Goal: Task Accomplishment & Management: Complete application form

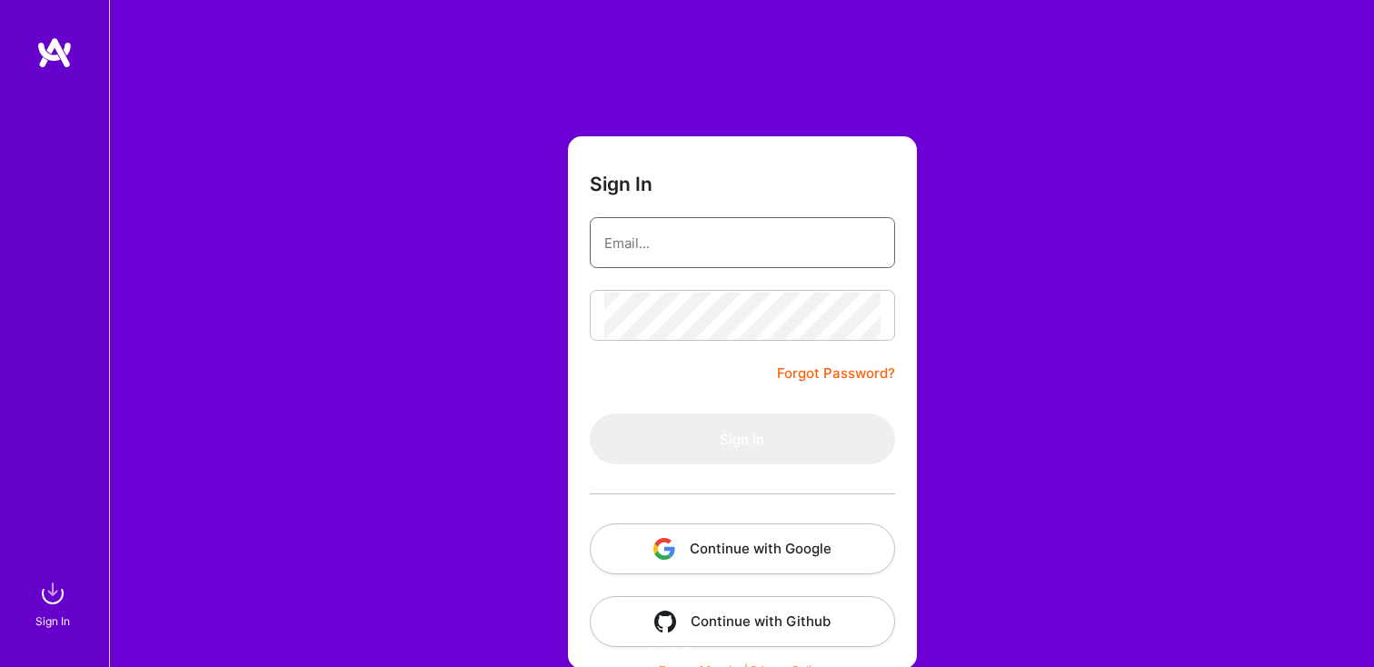
click at [790, 240] on input "email" at bounding box center [742, 243] width 276 height 46
type input "talhafayyaz225@gmail.com"
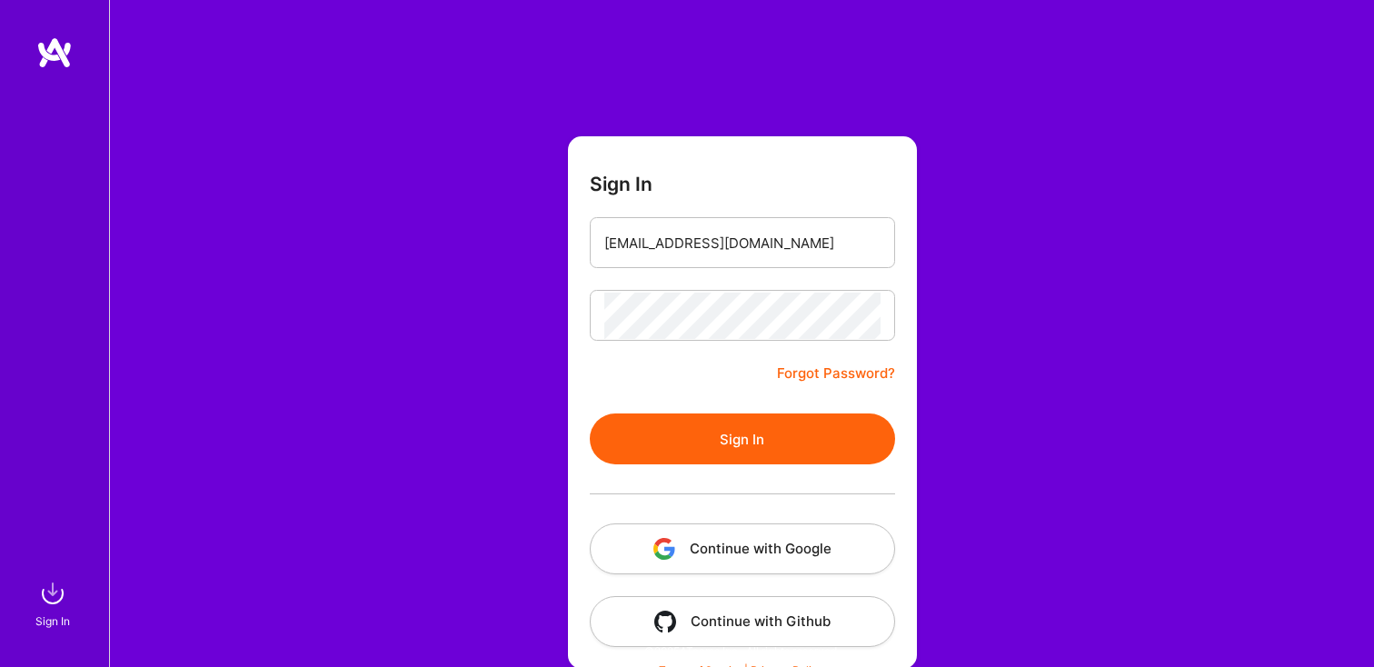
click at [739, 421] on button "Sign In" at bounding box center [742, 439] width 305 height 51
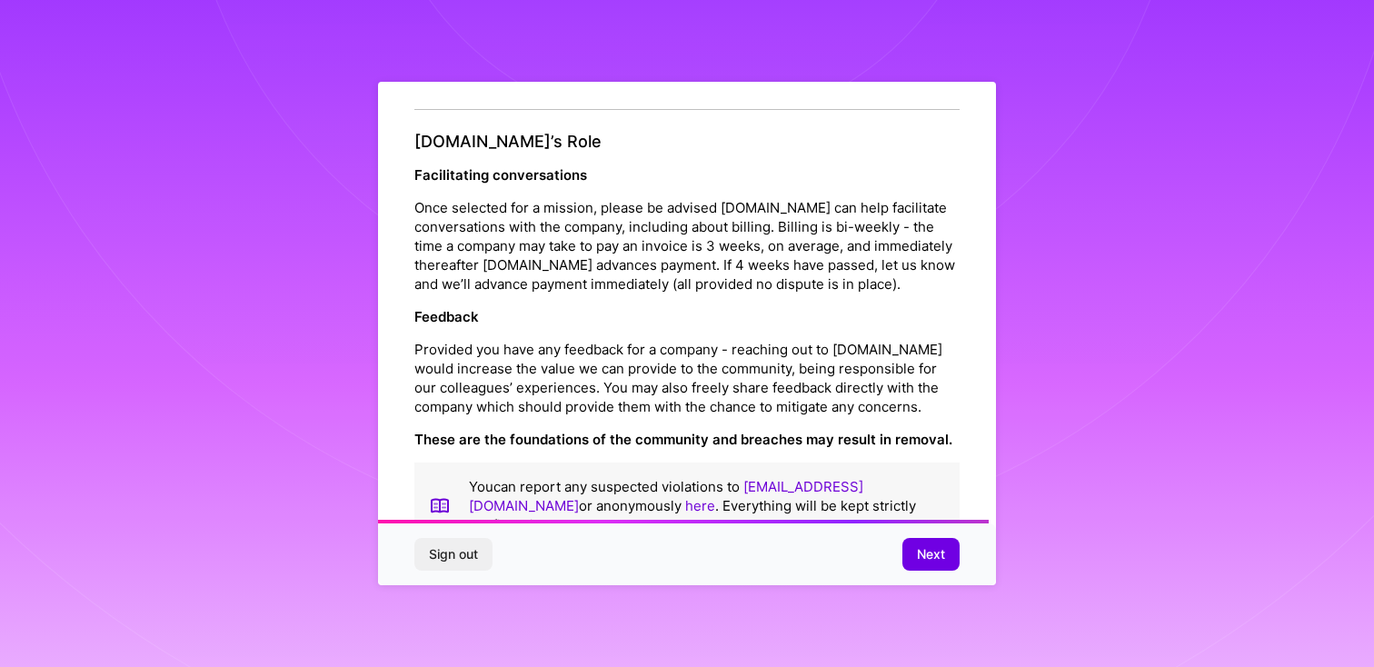
scroll to position [1997, 0]
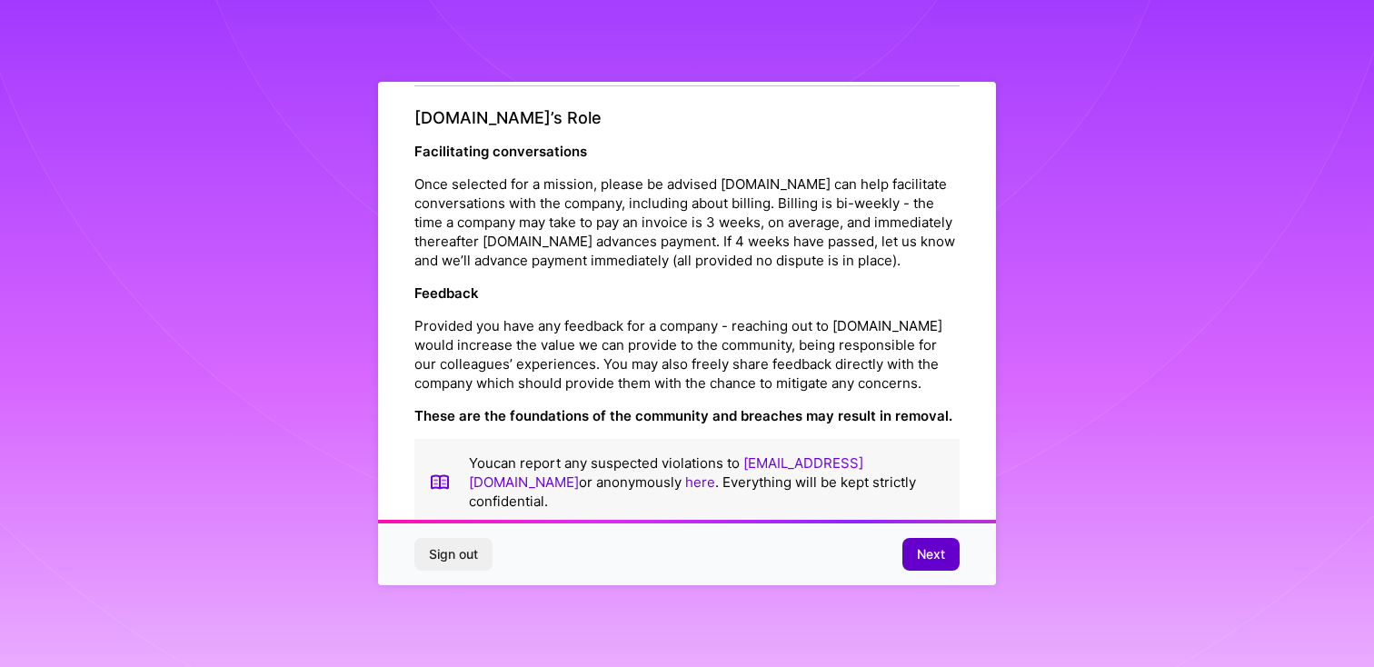
click at [937, 558] on span "Next" at bounding box center [931, 554] width 28 height 18
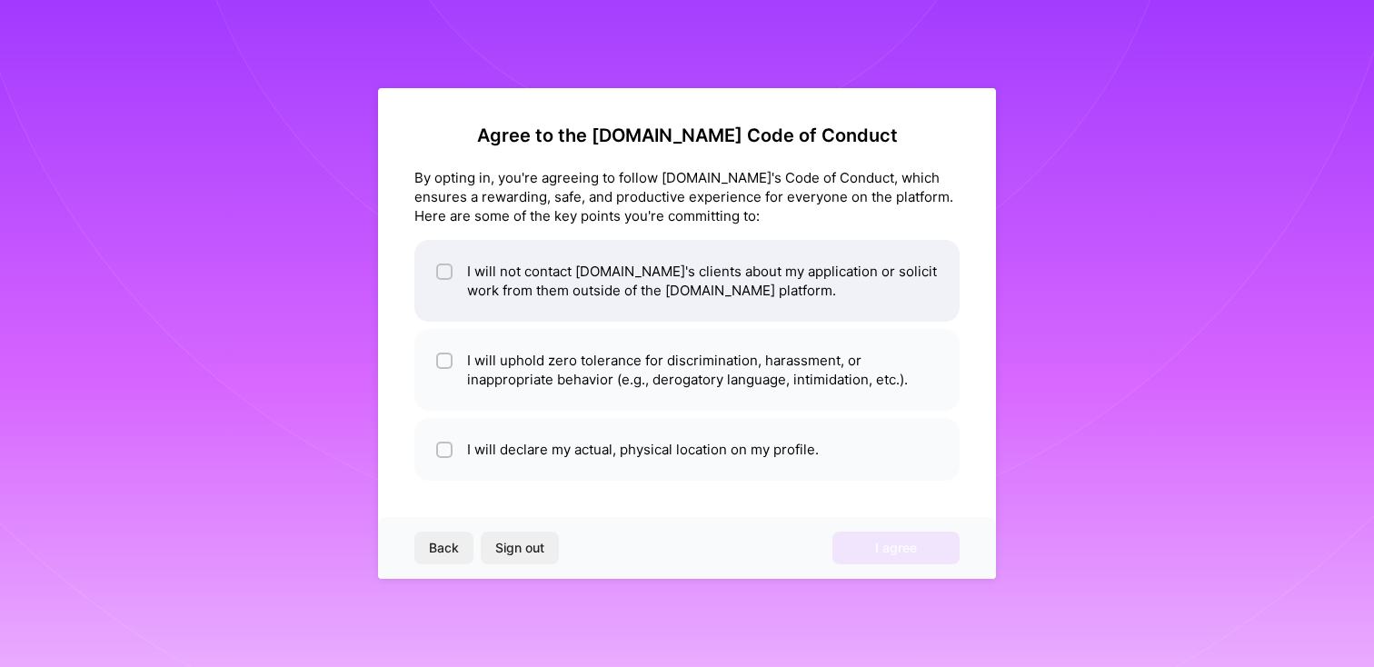
click at [640, 309] on li "I will not contact A.Team's clients about my application or solicit work from t…" at bounding box center [686, 281] width 545 height 82
checkbox input "true"
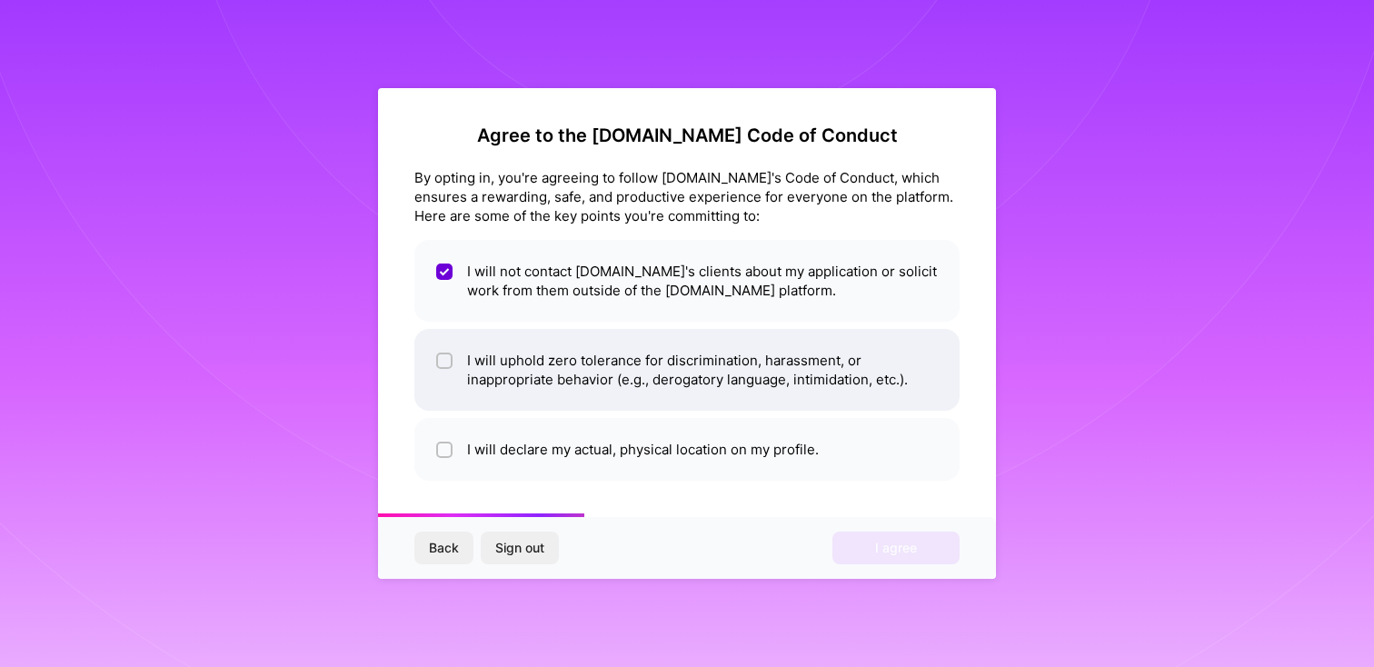
click at [632, 361] on li "I will uphold zero tolerance for discrimination, harassment, or inappropriate b…" at bounding box center [686, 370] width 545 height 82
checkbox input "true"
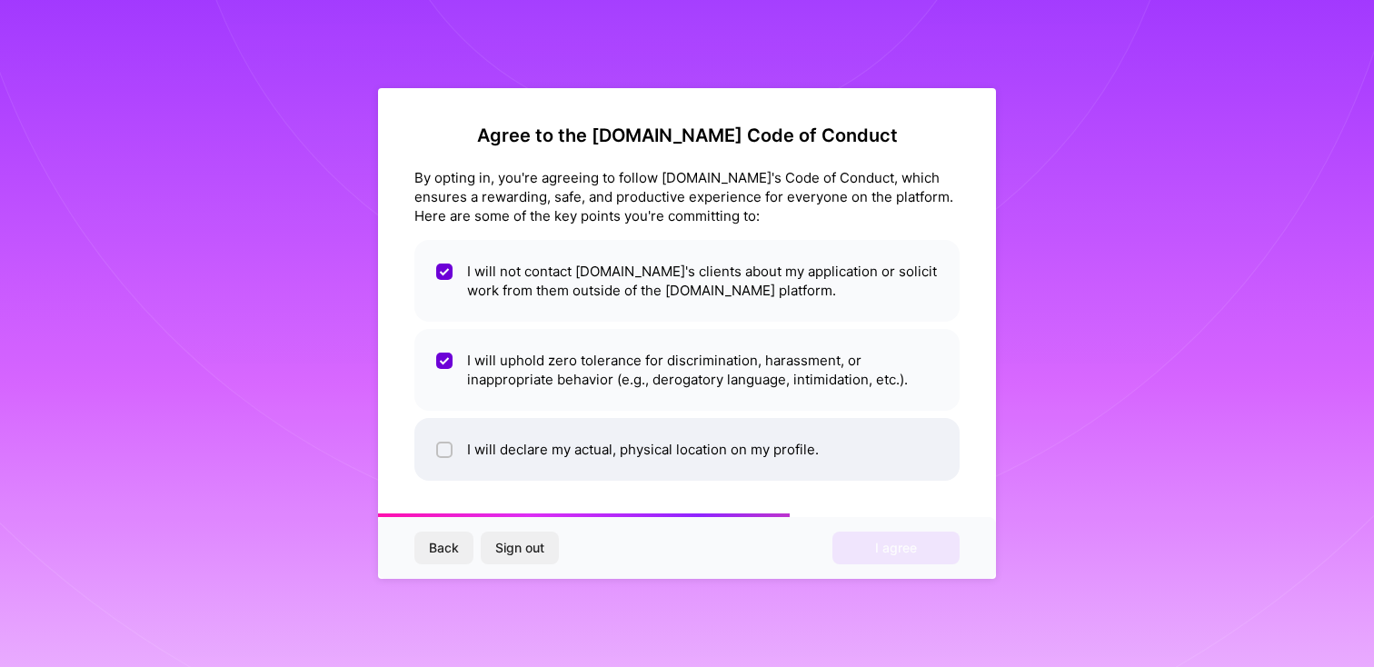
click at [632, 454] on li "I will declare my actual, physical location on my profile." at bounding box center [686, 449] width 545 height 63
checkbox input "true"
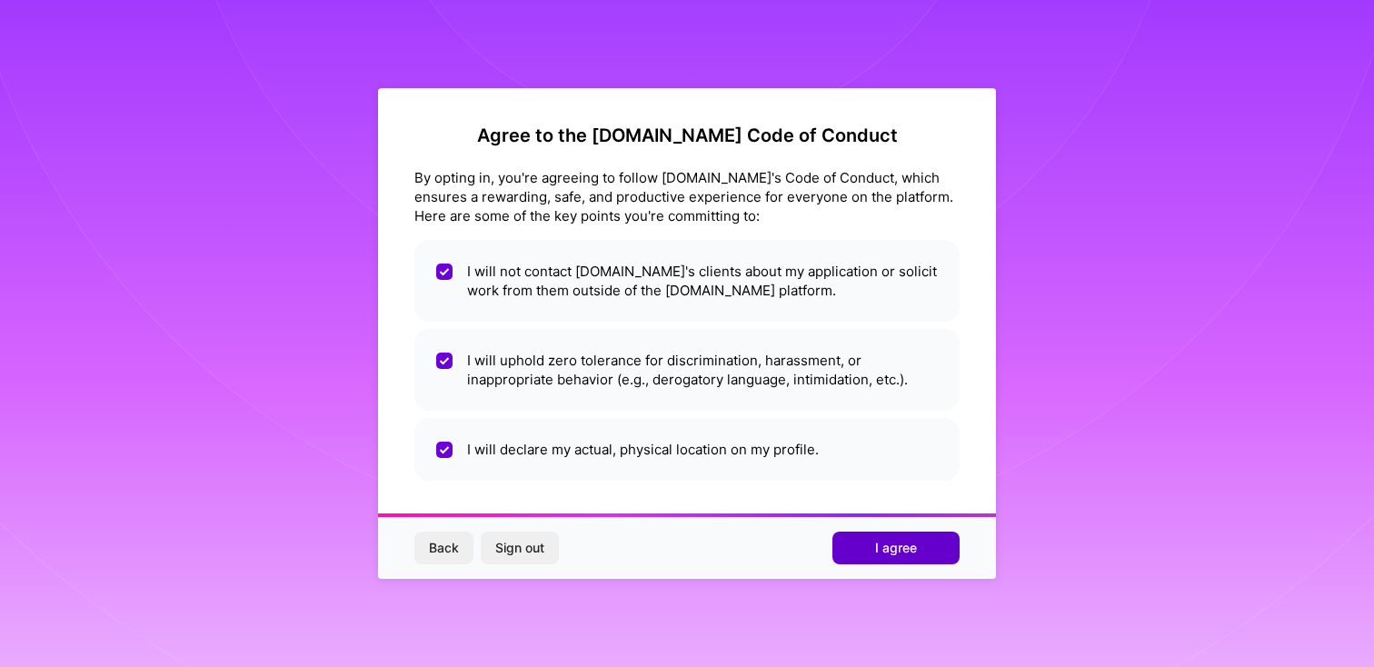
click at [895, 542] on span "I agree" at bounding box center [896, 548] width 42 height 18
click at [895, 542] on div "Back Sign out Loading..." at bounding box center [687, 548] width 618 height 62
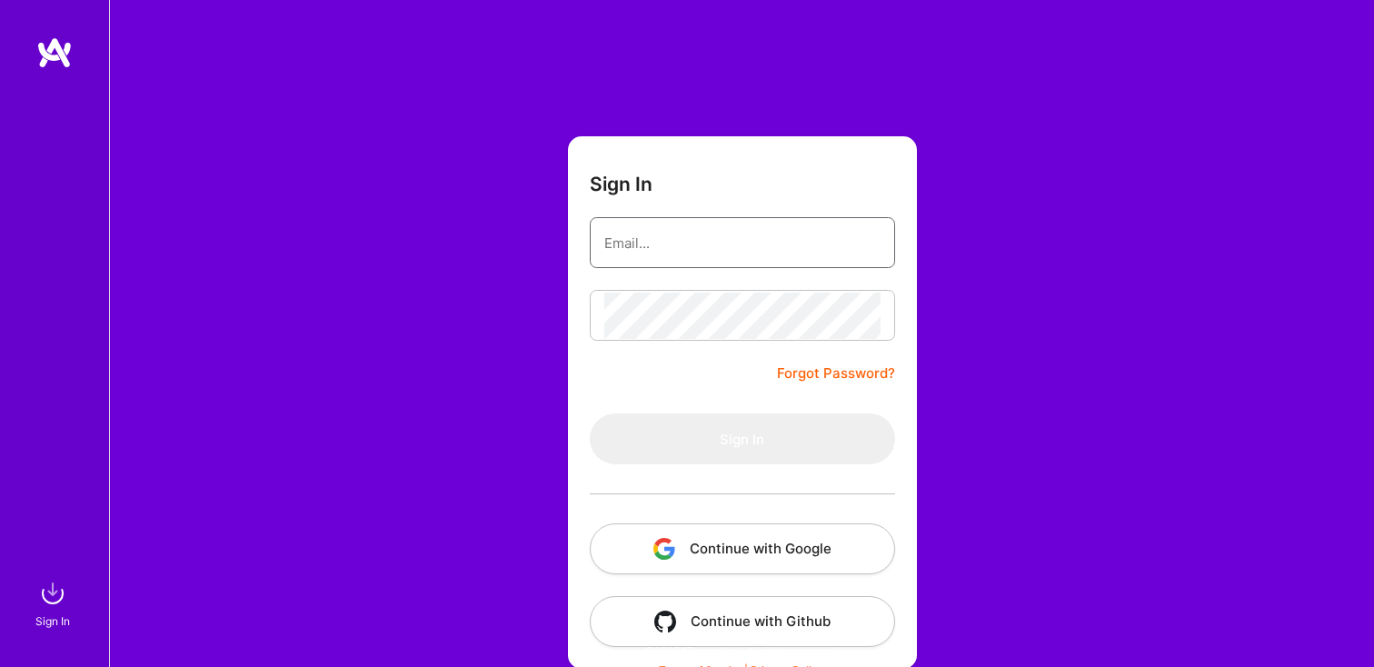
click at [713, 260] on input "email" at bounding box center [742, 243] width 276 height 46
type input "talhafayyaz225@gmail.com"
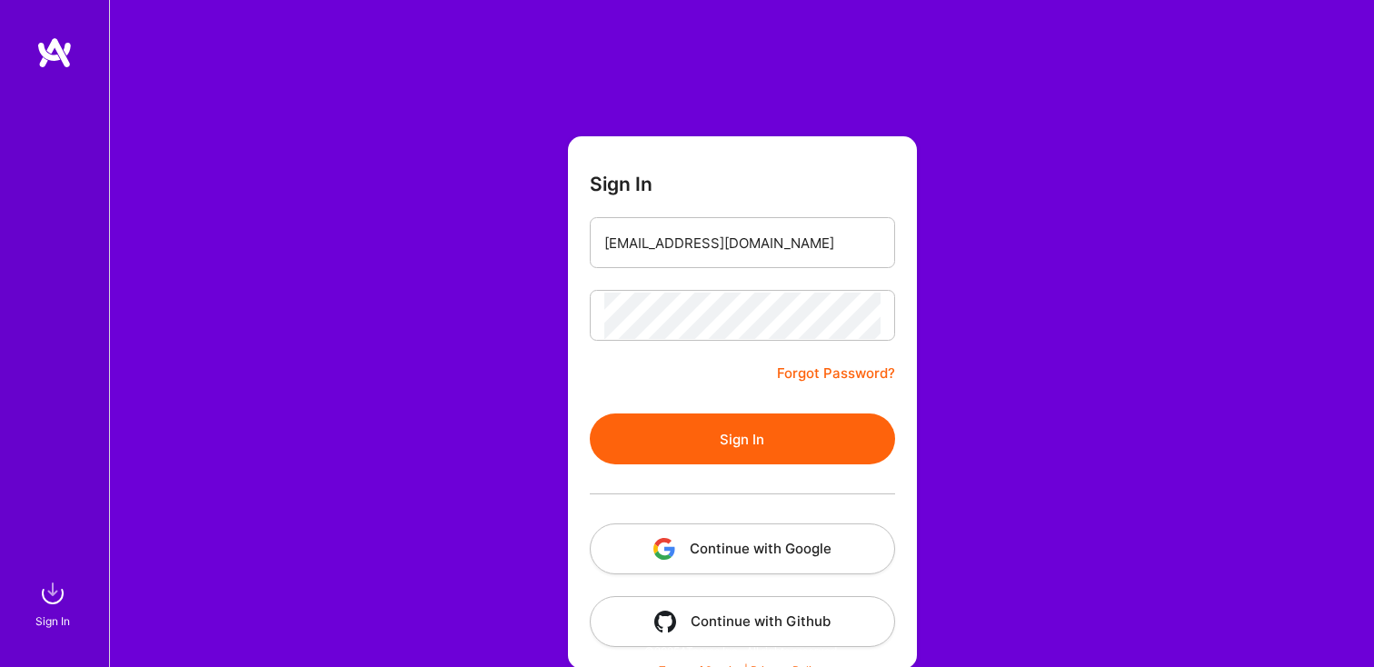
click at [773, 473] on div at bounding box center [742, 493] width 305 height 59
click at [776, 454] on button "Sign In" at bounding box center [742, 439] width 305 height 51
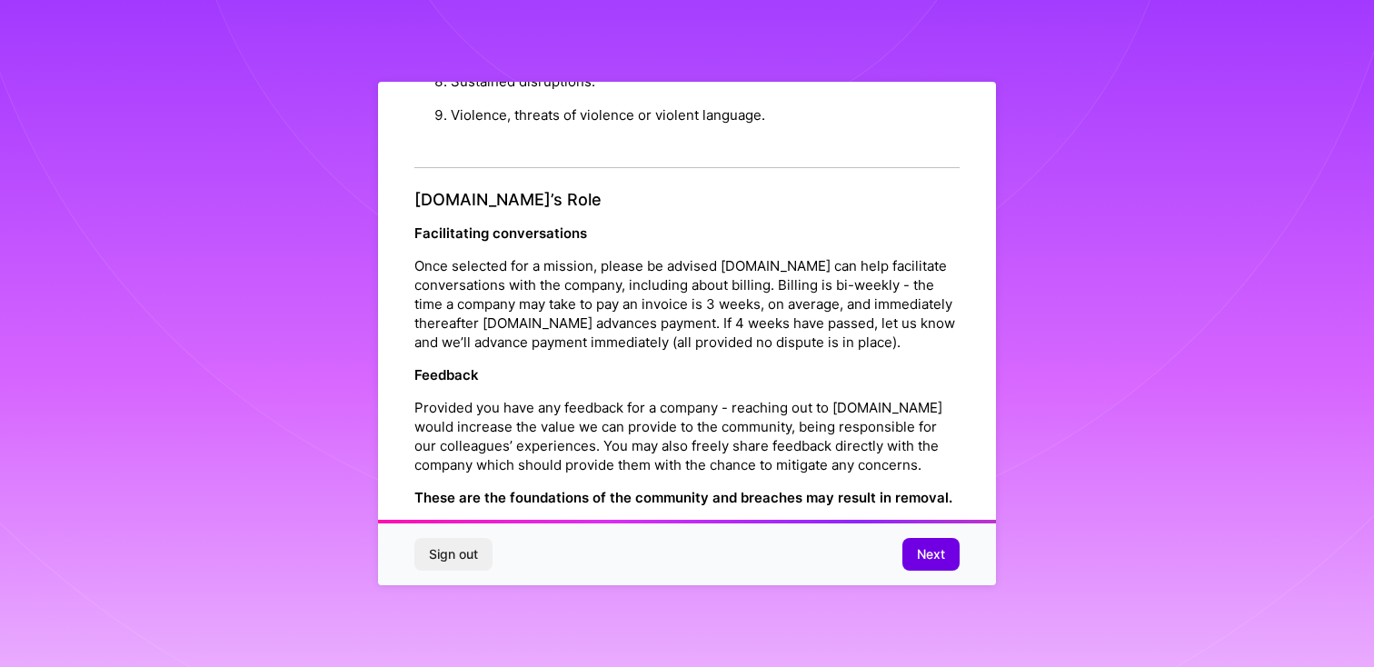
scroll to position [1997, 0]
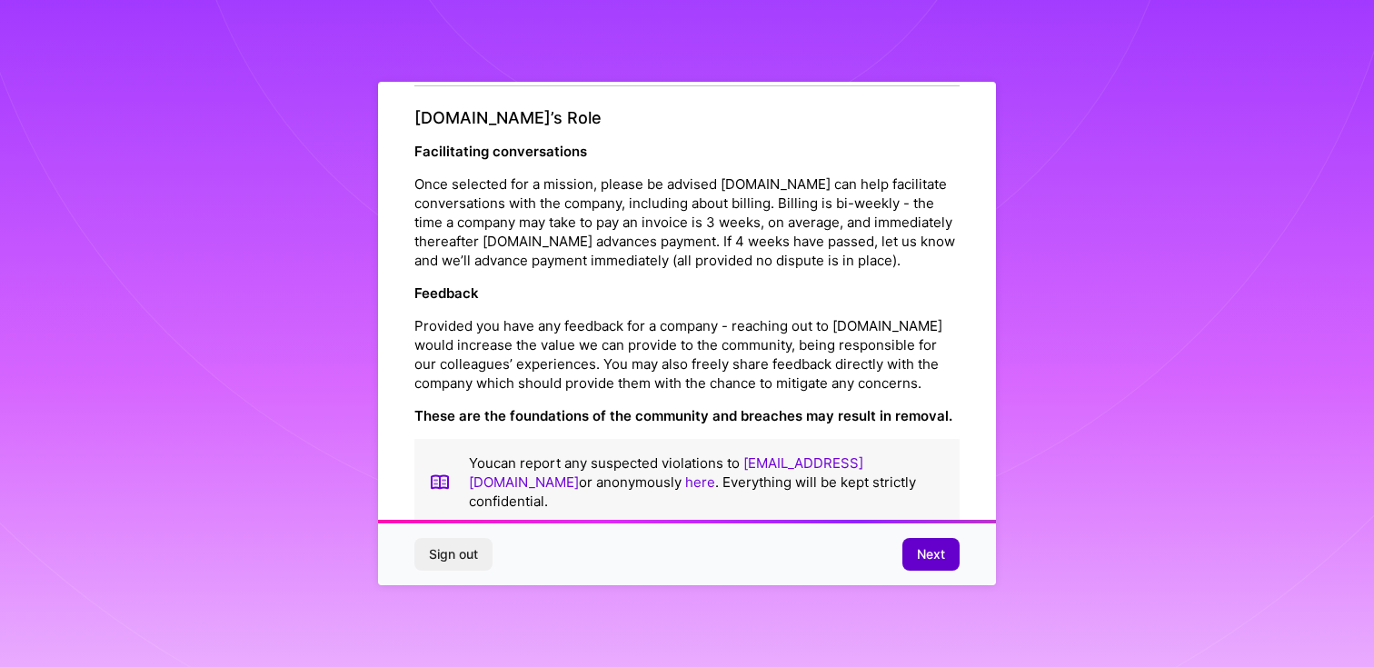
click at [930, 544] on button "Next" at bounding box center [931, 554] width 57 height 33
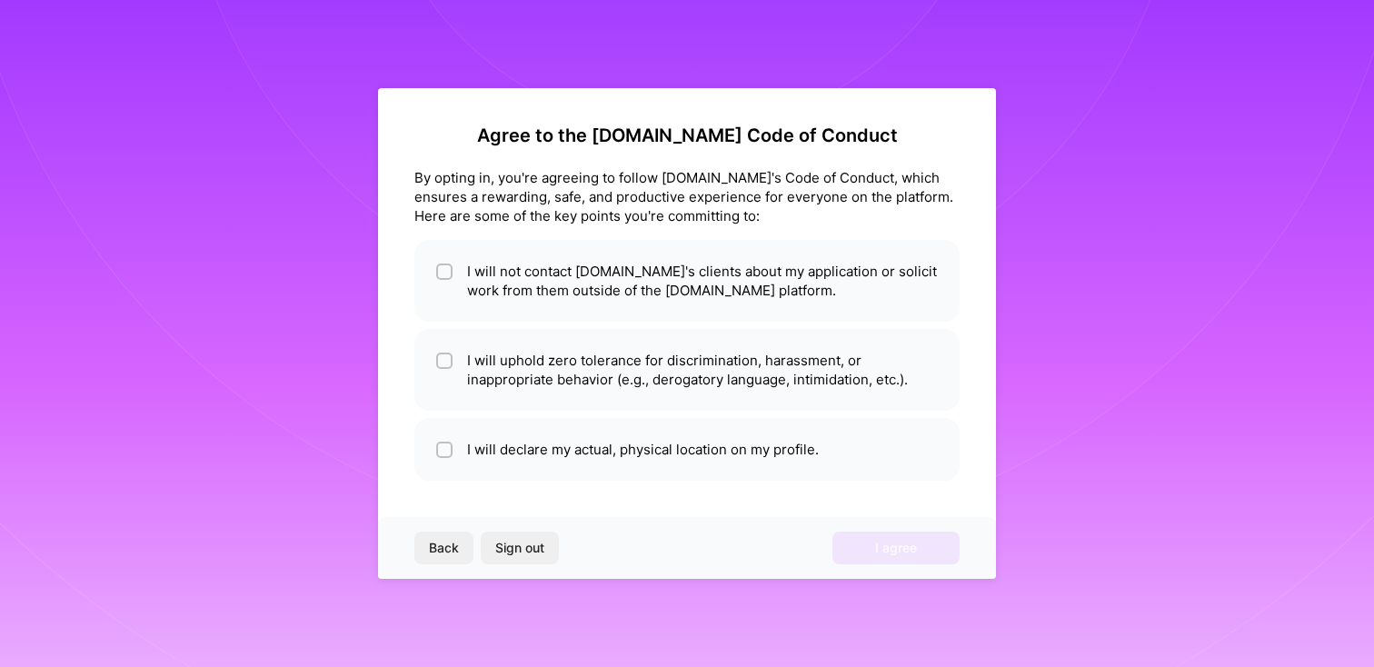
scroll to position [0, 0]
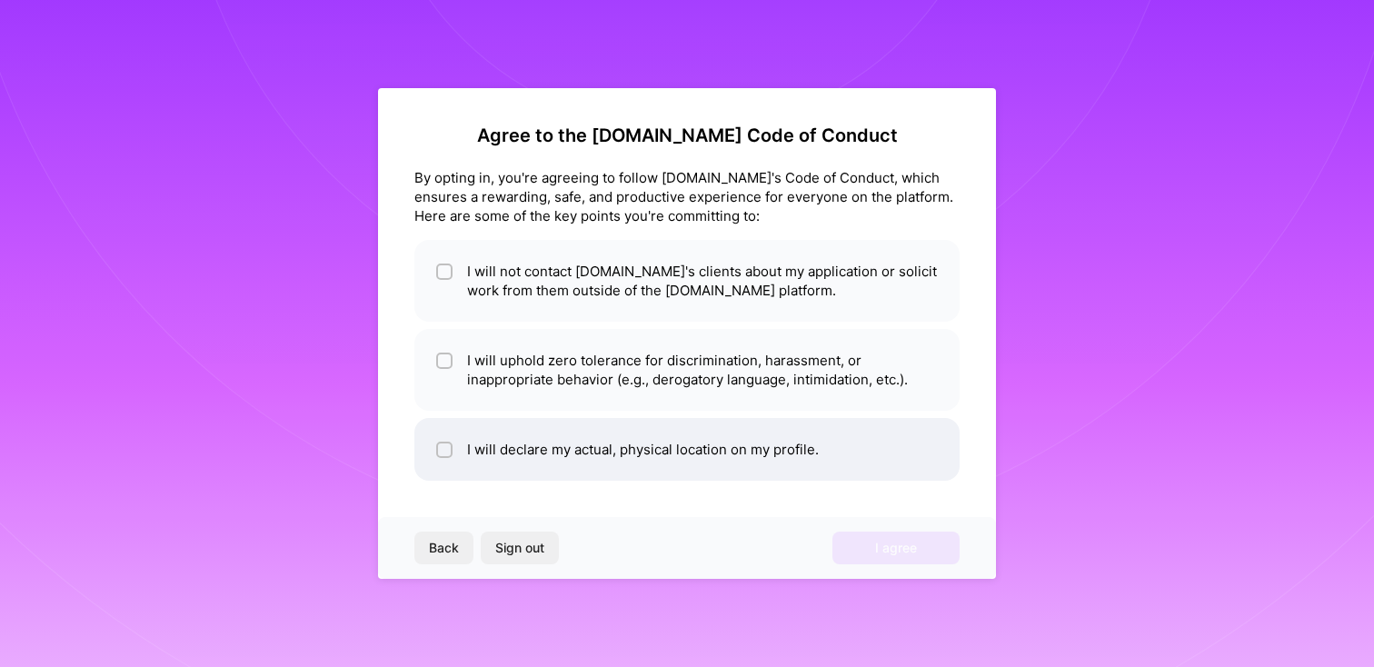
click at [673, 454] on li "I will declare my actual, physical location on my profile." at bounding box center [686, 449] width 545 height 63
checkbox input "true"
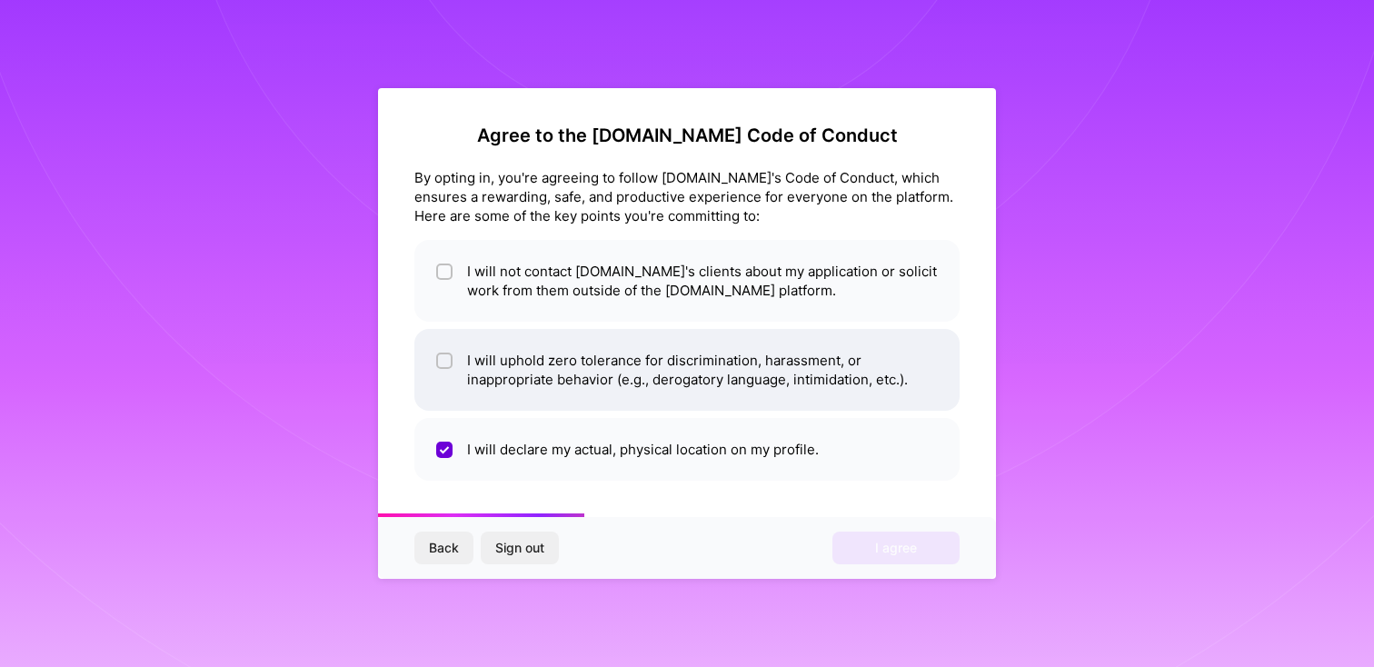
click at [699, 380] on li "I will uphold zero tolerance for discrimination, harassment, or inappropriate b…" at bounding box center [686, 370] width 545 height 82
checkbox input "true"
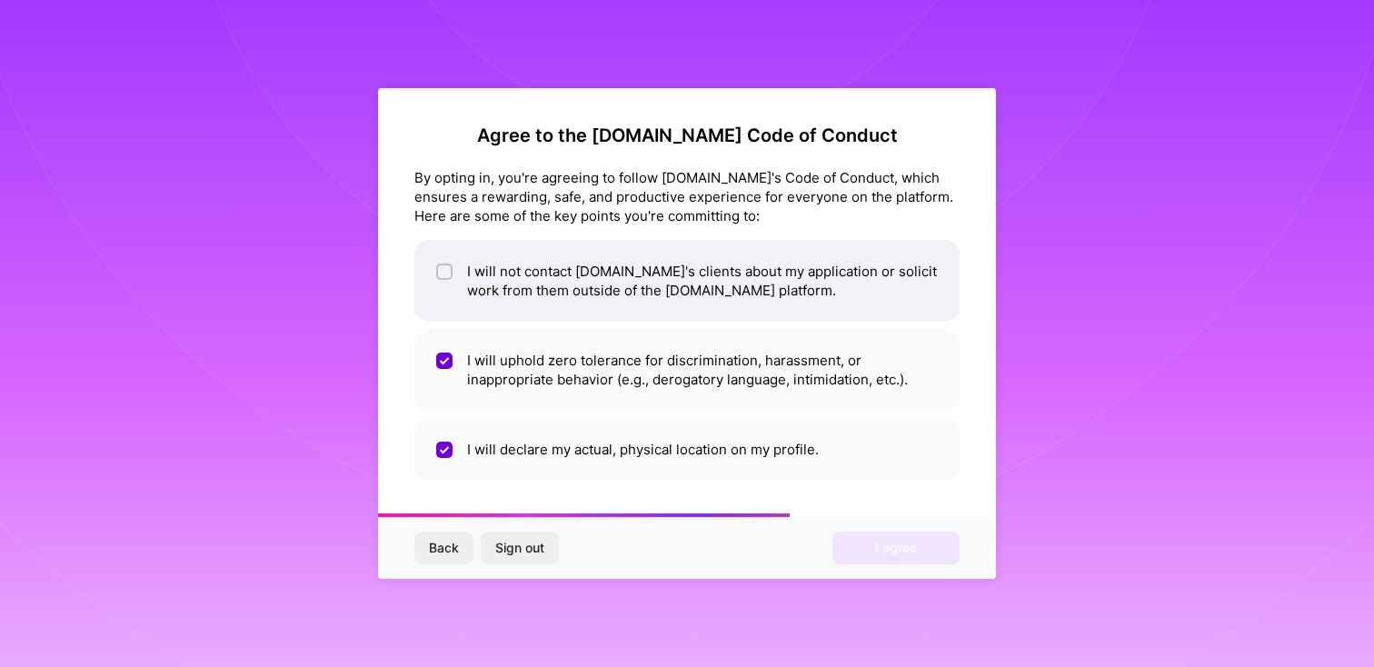
click at [721, 294] on li "I will not contact A.Team's clients about my application or solicit work from t…" at bounding box center [686, 281] width 545 height 82
checkbox input "true"
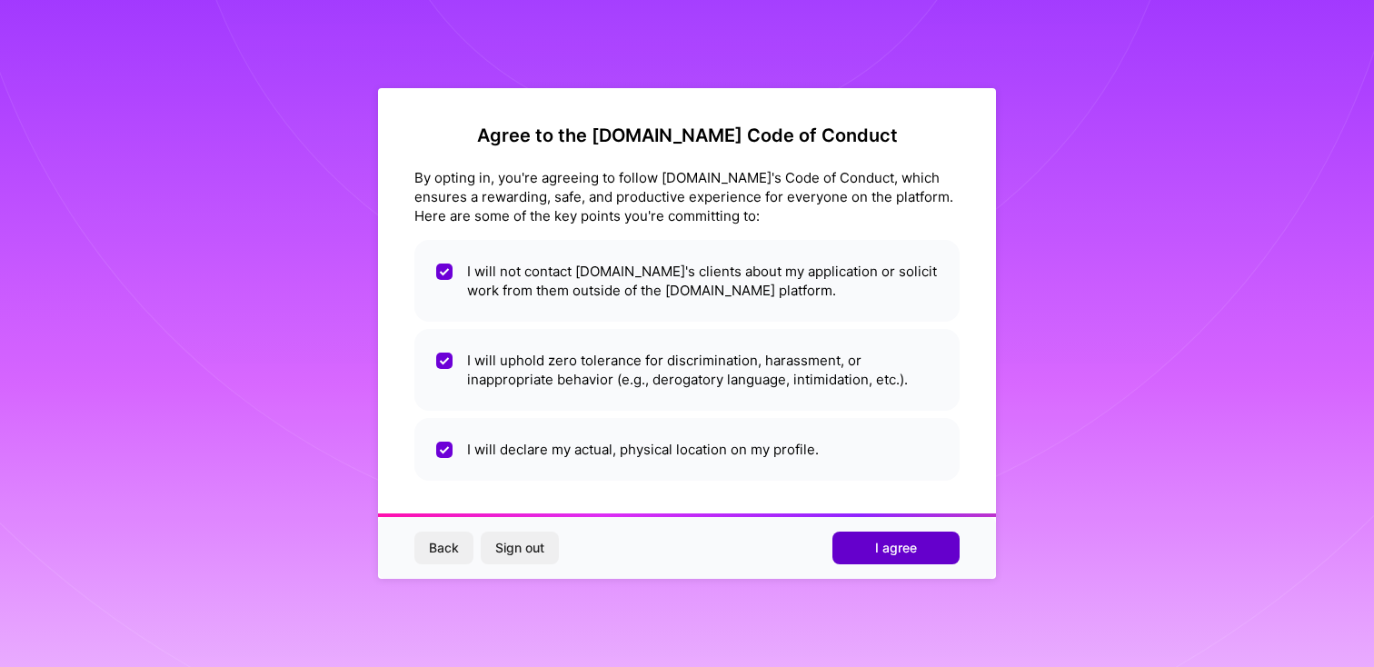
click at [921, 544] on button "I agree" at bounding box center [896, 548] width 127 height 33
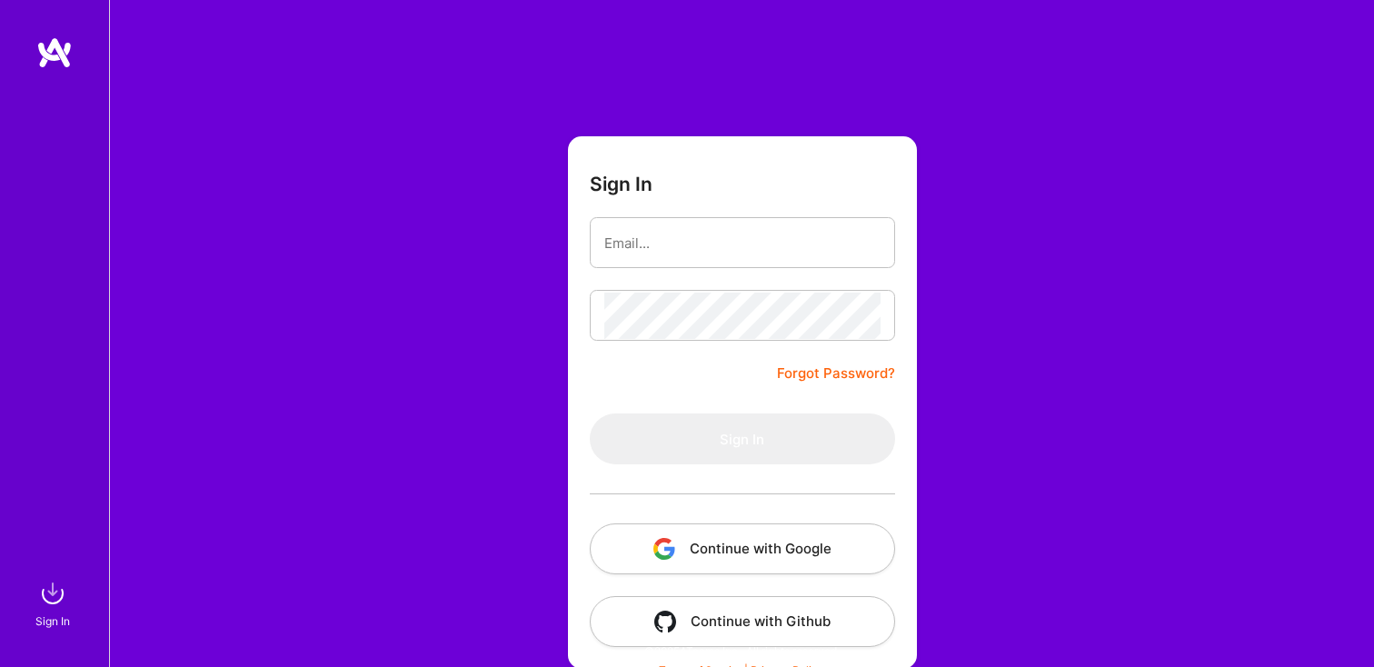
scroll to position [15, 0]
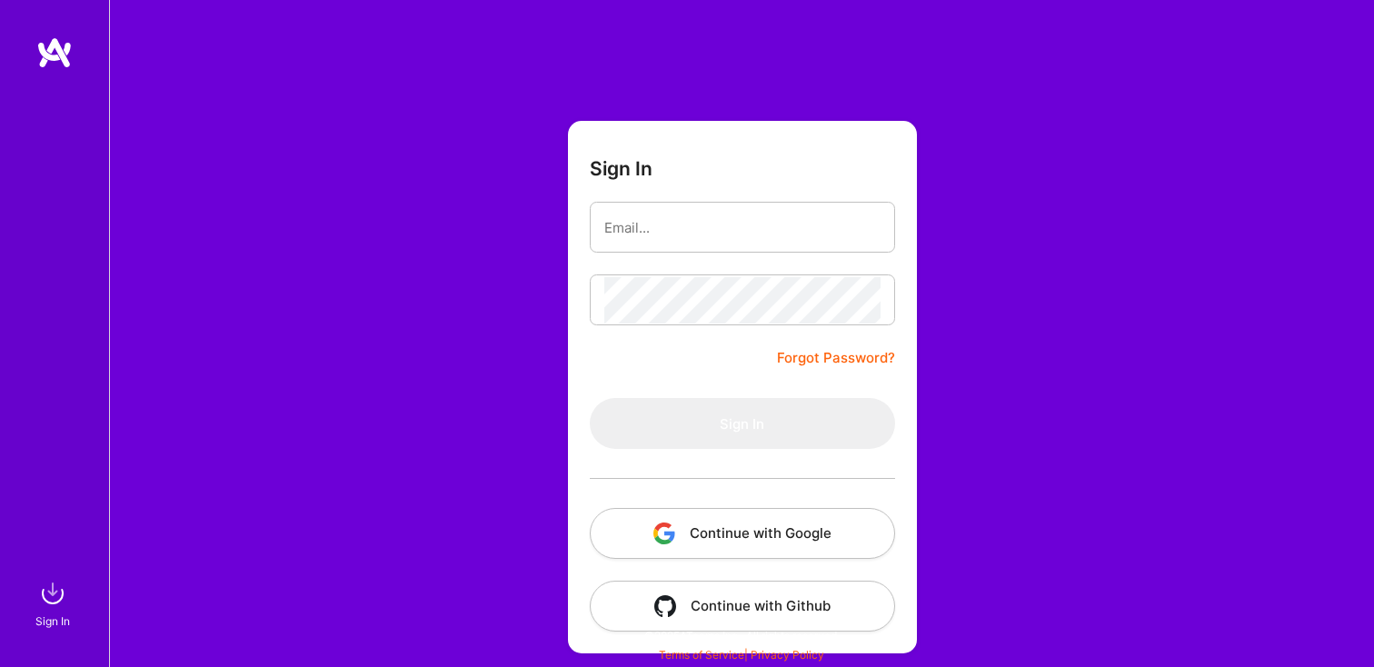
click at [776, 529] on button "Continue with Google" at bounding box center [742, 533] width 305 height 51
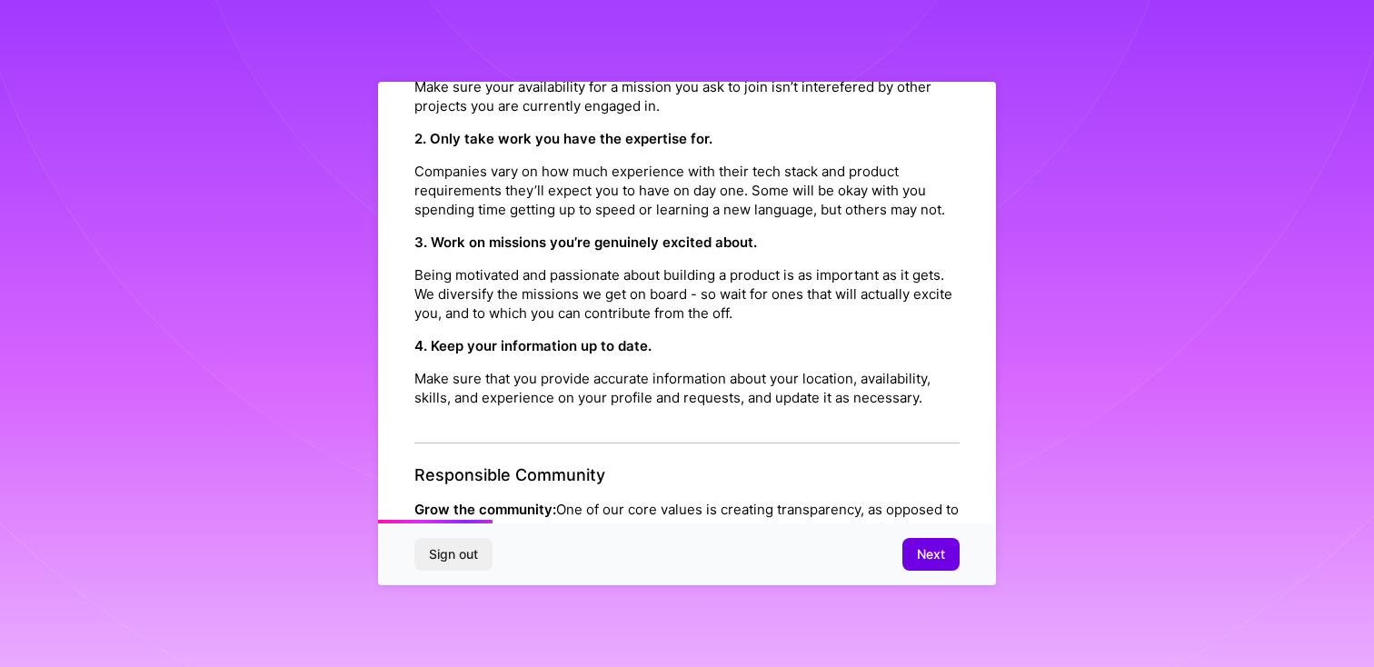
scroll to position [0, 0]
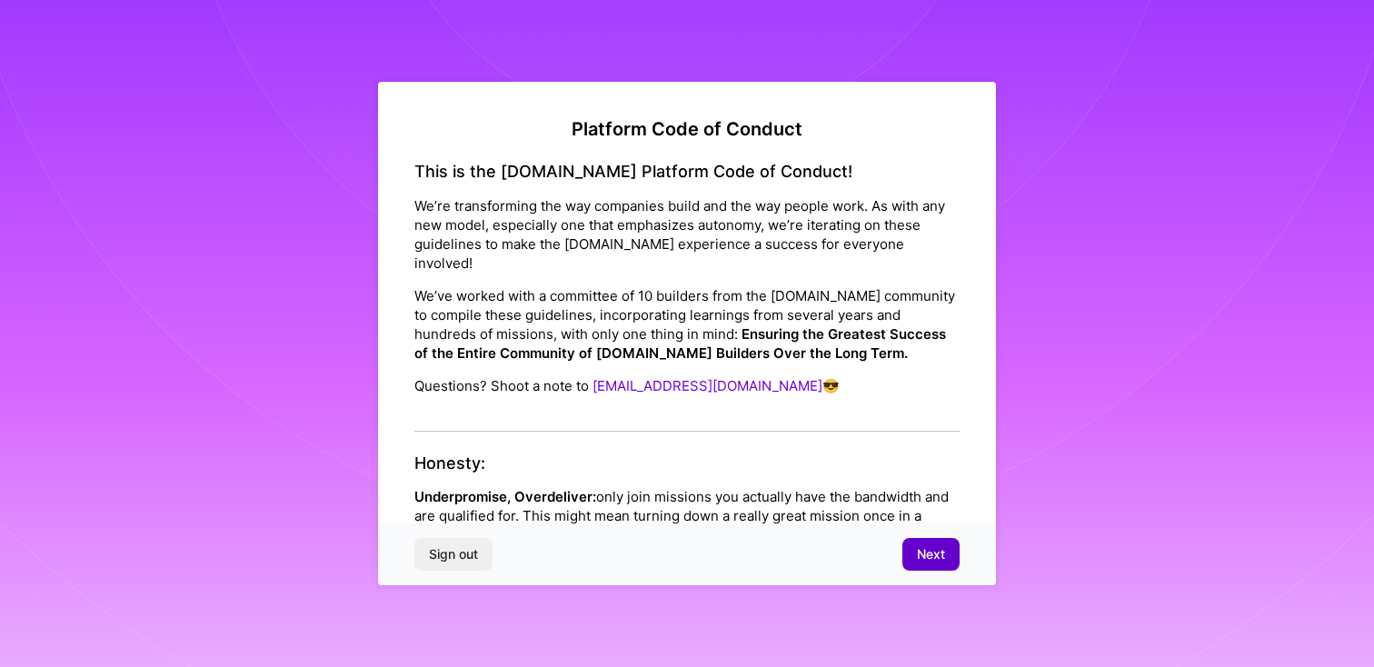
click at [923, 553] on span "Next" at bounding box center [931, 554] width 28 height 18
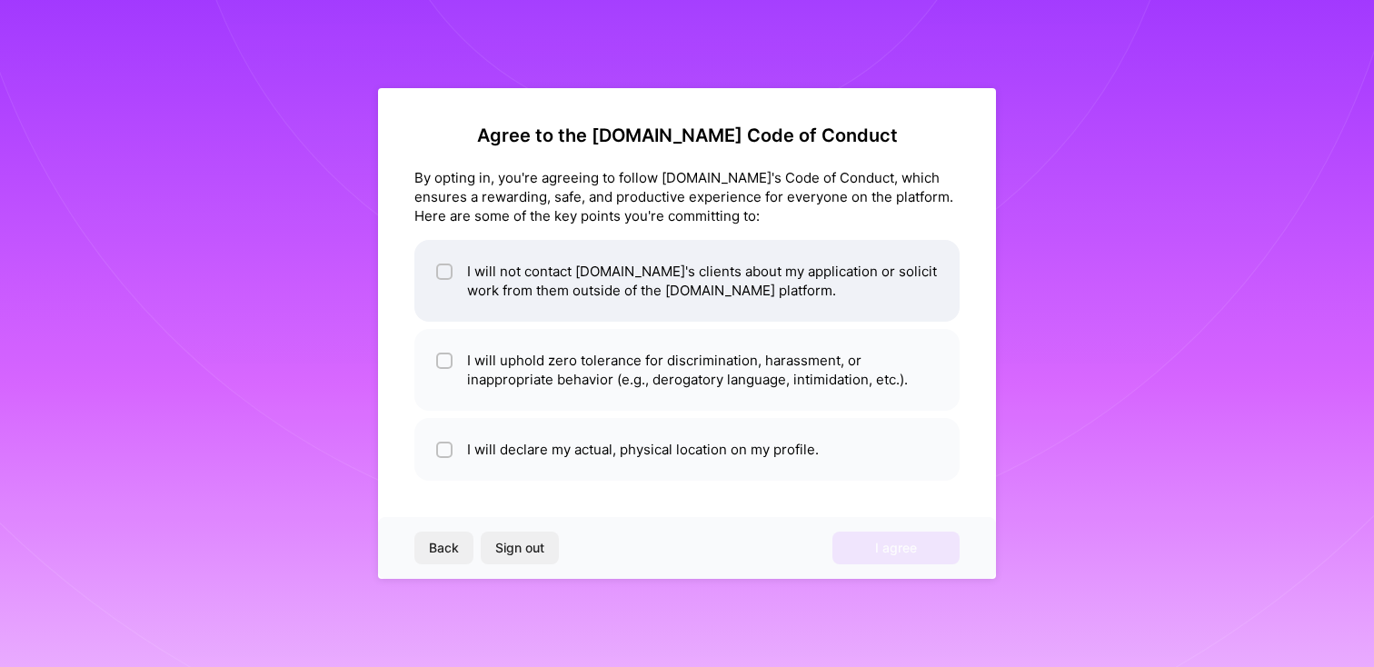
click at [592, 295] on li "I will not contact A.Team's clients about my application or solicit work from t…" at bounding box center [686, 281] width 545 height 82
checkbox input "true"
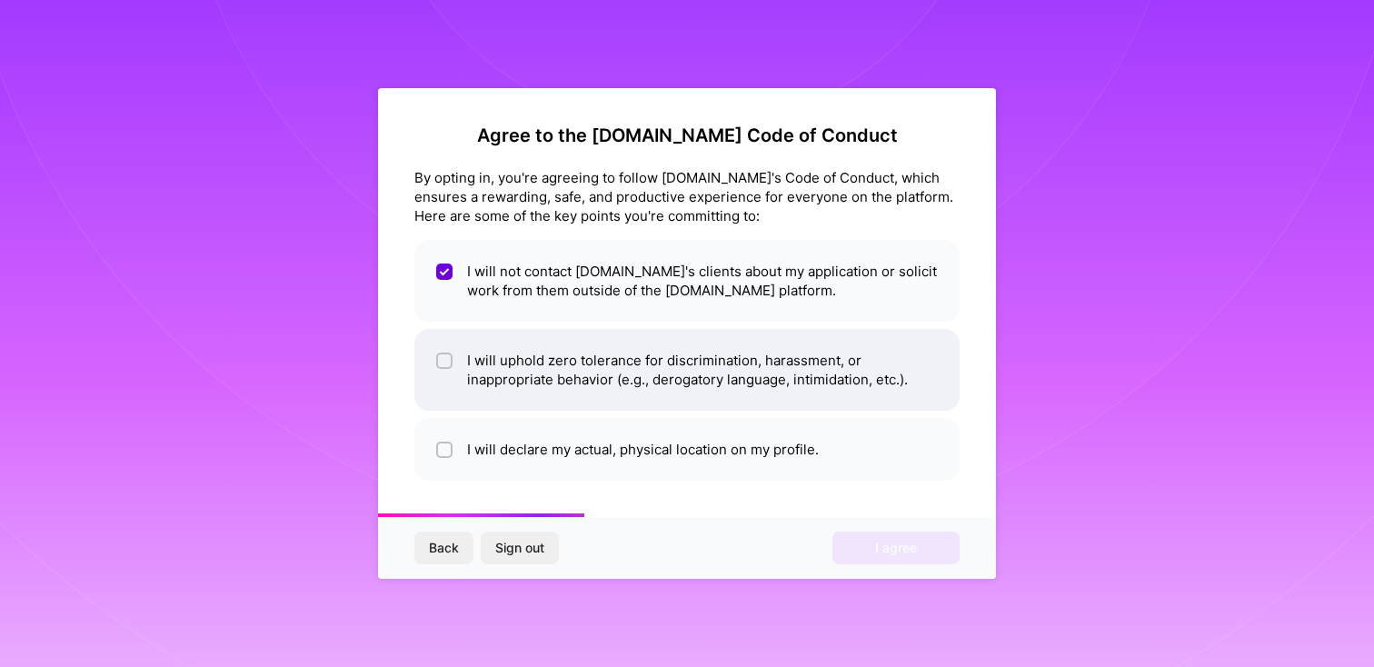
click at [605, 367] on li "I will uphold zero tolerance for discrimination, harassment, or inappropriate b…" at bounding box center [686, 370] width 545 height 82
checkbox input "true"
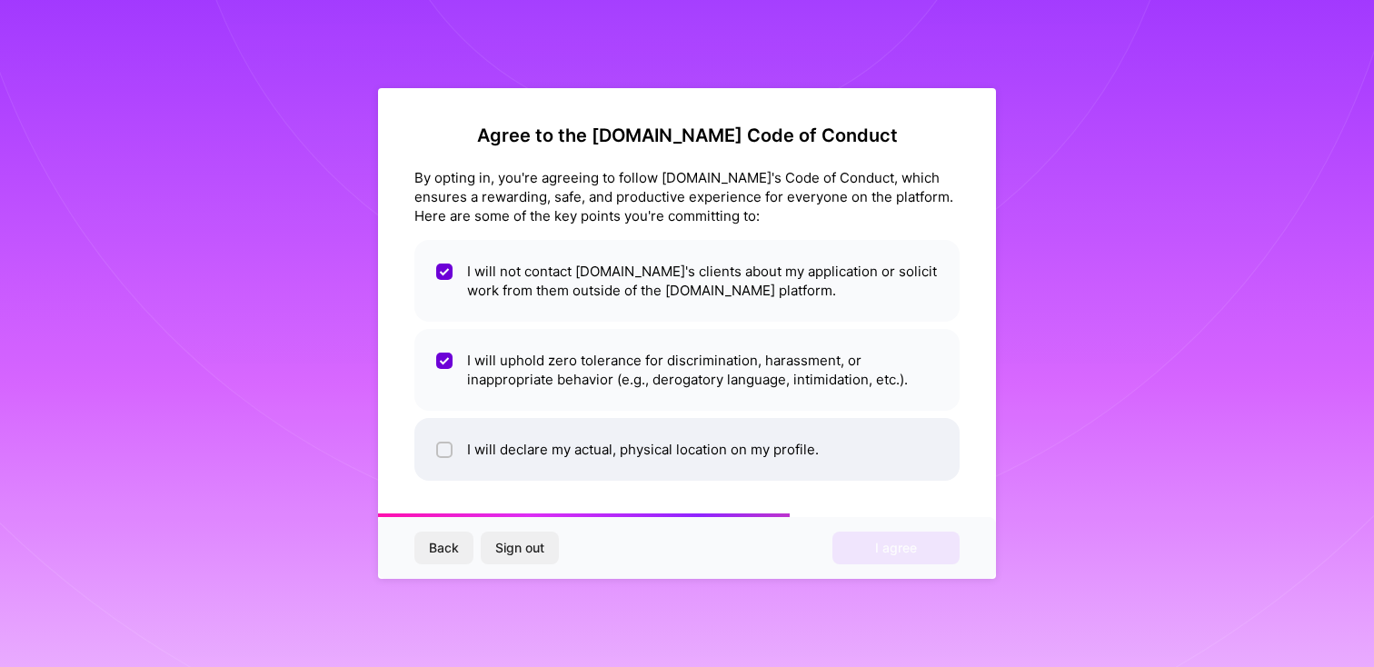
click at [605, 444] on li "I will declare my actual, physical location on my profile." at bounding box center [686, 449] width 545 height 63
checkbox input "true"
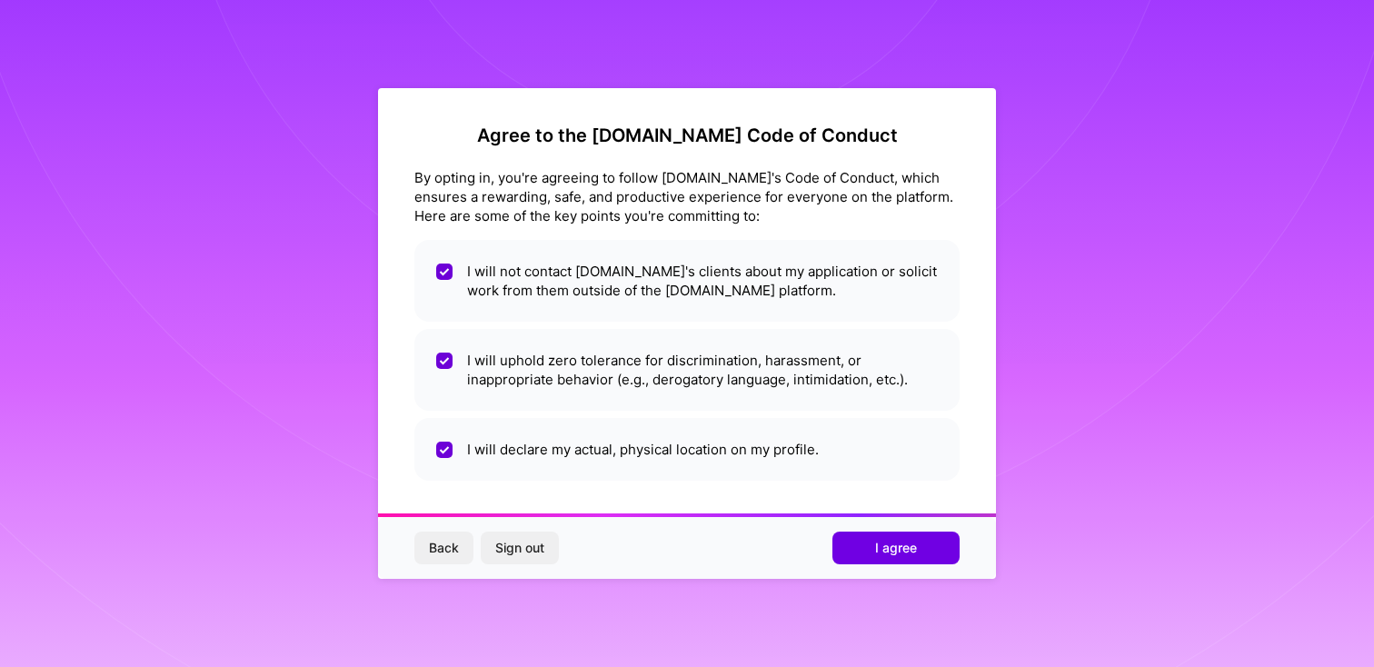
click at [925, 567] on div "Back Sign out I agree" at bounding box center [687, 548] width 618 height 62
click at [925, 554] on button "I agree" at bounding box center [896, 548] width 127 height 33
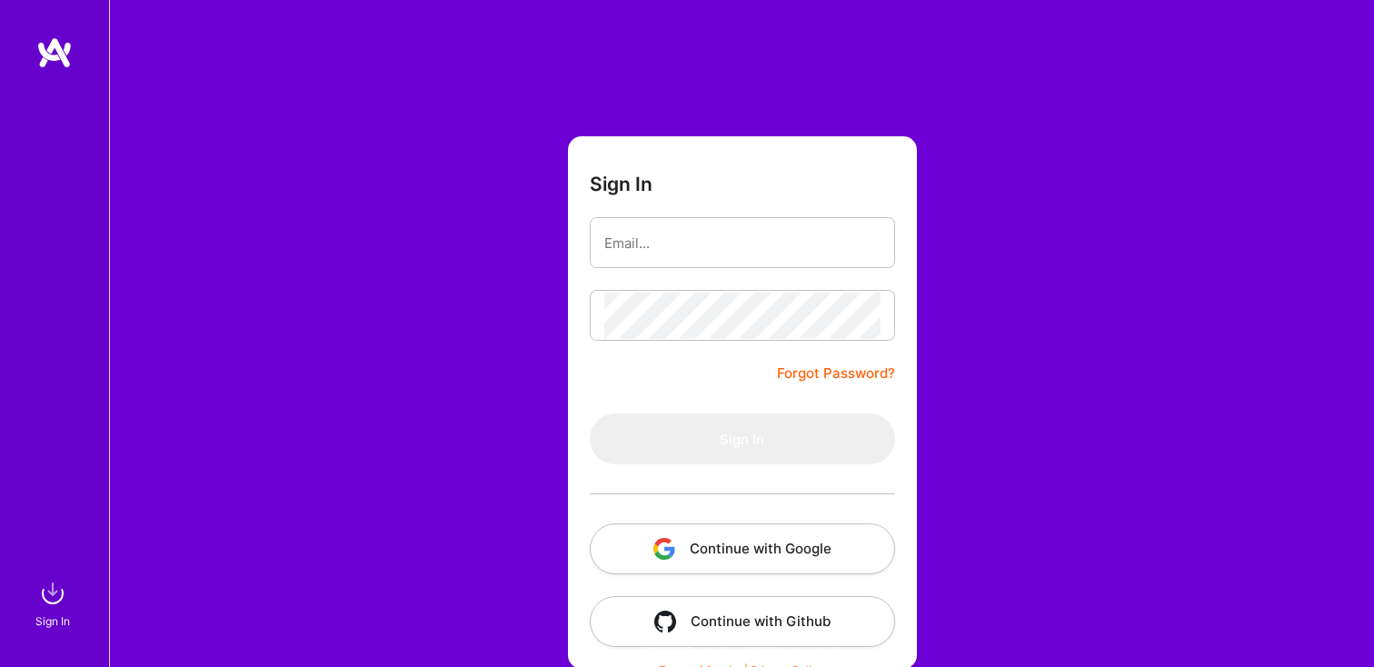
scroll to position [15, 0]
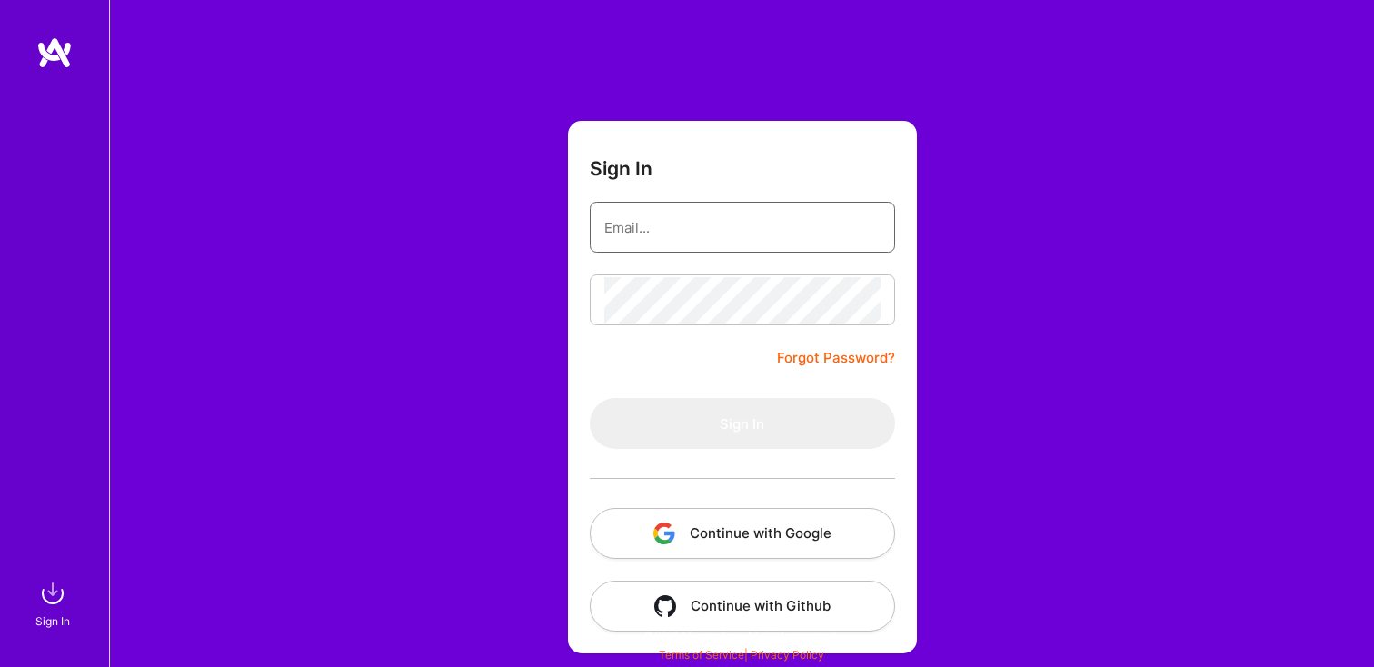
click at [624, 224] on input "email" at bounding box center [742, 227] width 276 height 46
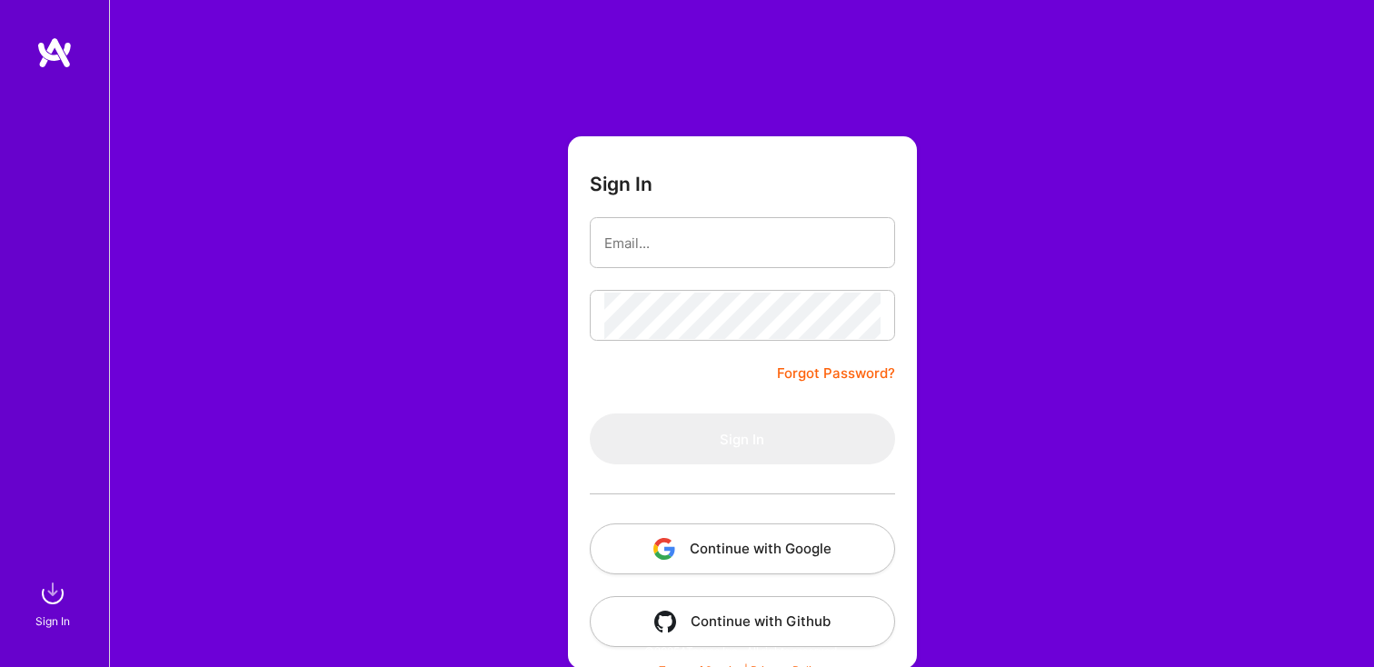
scroll to position [15, 0]
click at [681, 539] on button "Continue with Google" at bounding box center [742, 549] width 305 height 51
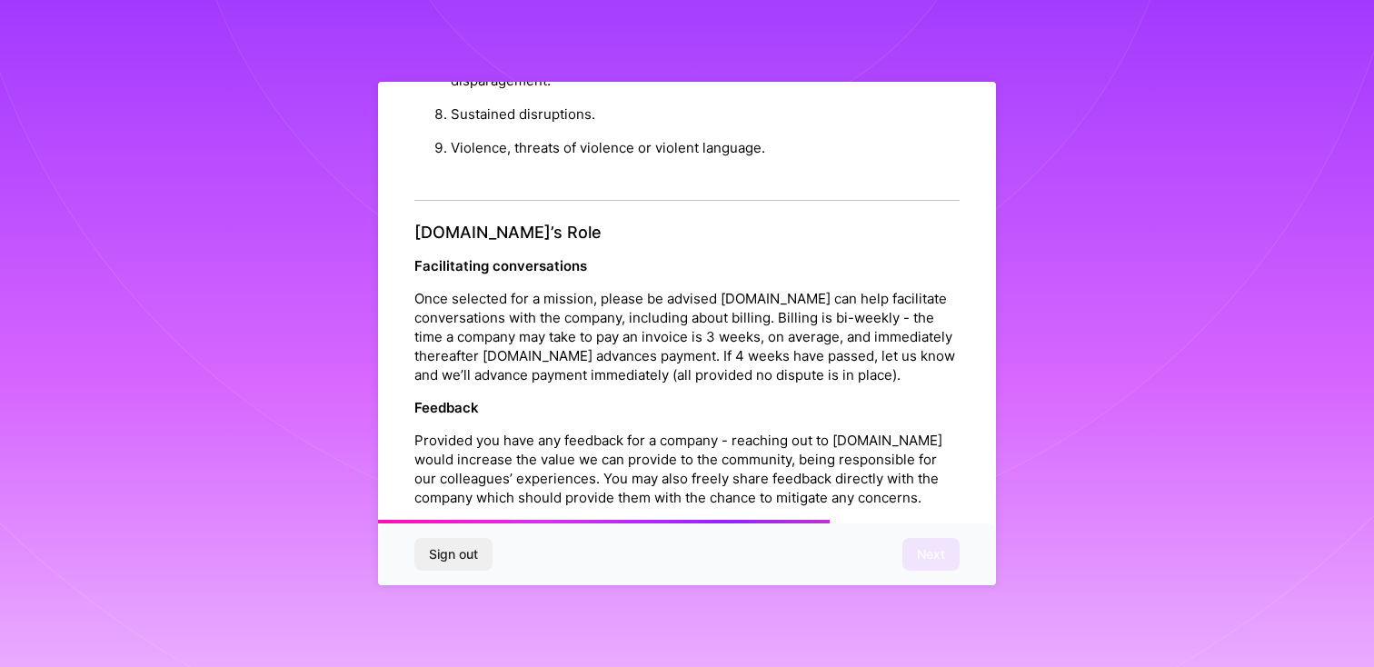
scroll to position [1997, 0]
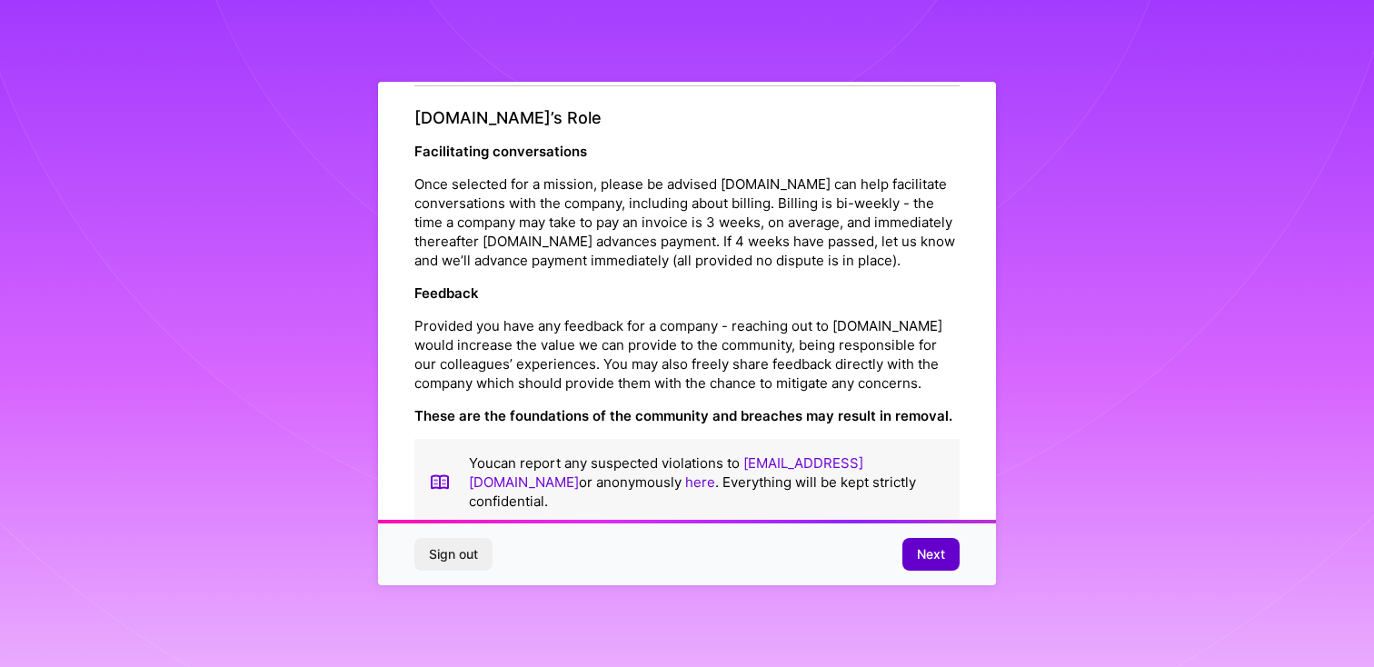
click at [903, 557] on button "Next" at bounding box center [931, 554] width 57 height 33
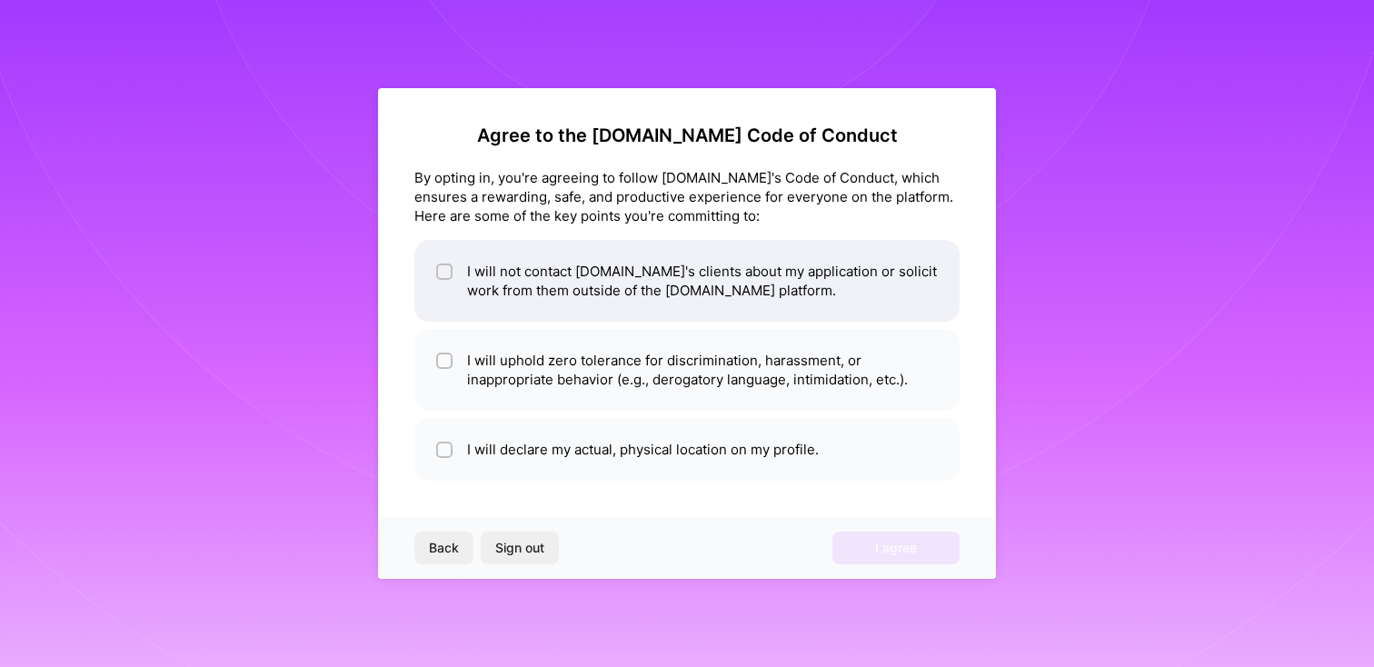
click at [611, 294] on li "I will not contact A.Team's clients about my application or solicit work from t…" at bounding box center [686, 281] width 545 height 82
checkbox input "true"
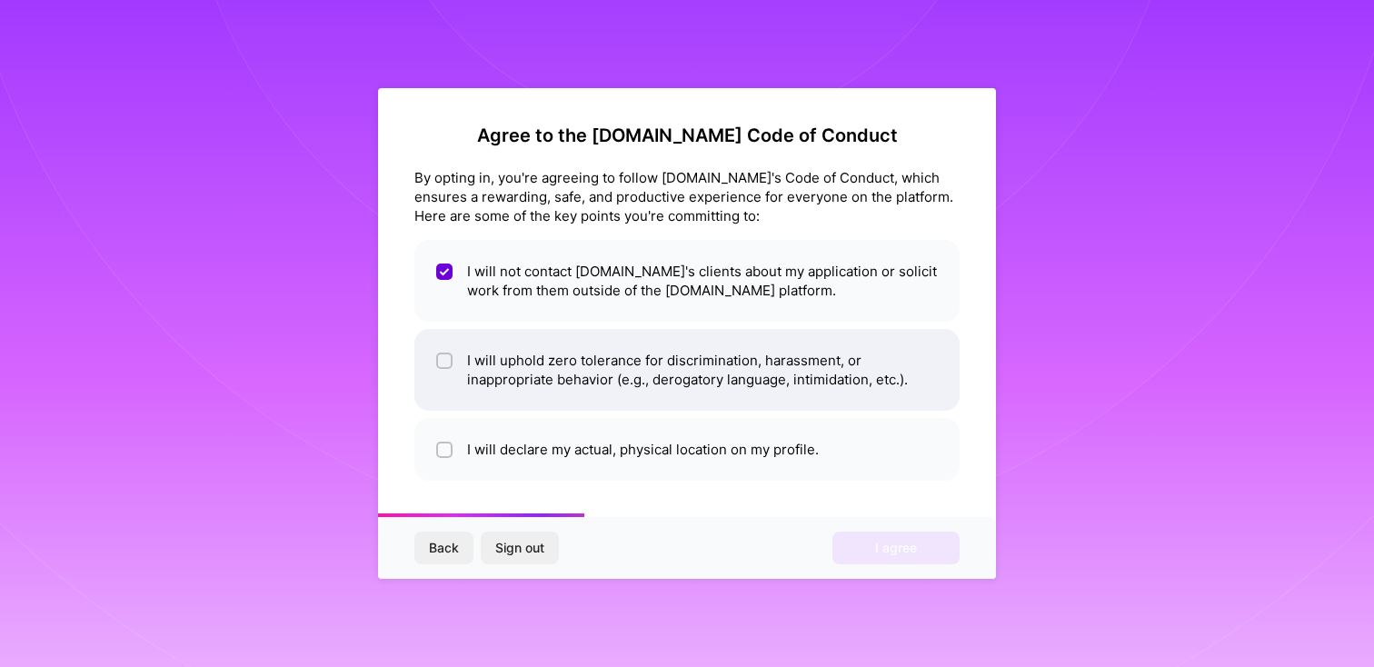
click at [609, 332] on li "I will uphold zero tolerance for discrimination, harassment, or inappropriate b…" at bounding box center [686, 370] width 545 height 82
checkbox input "true"
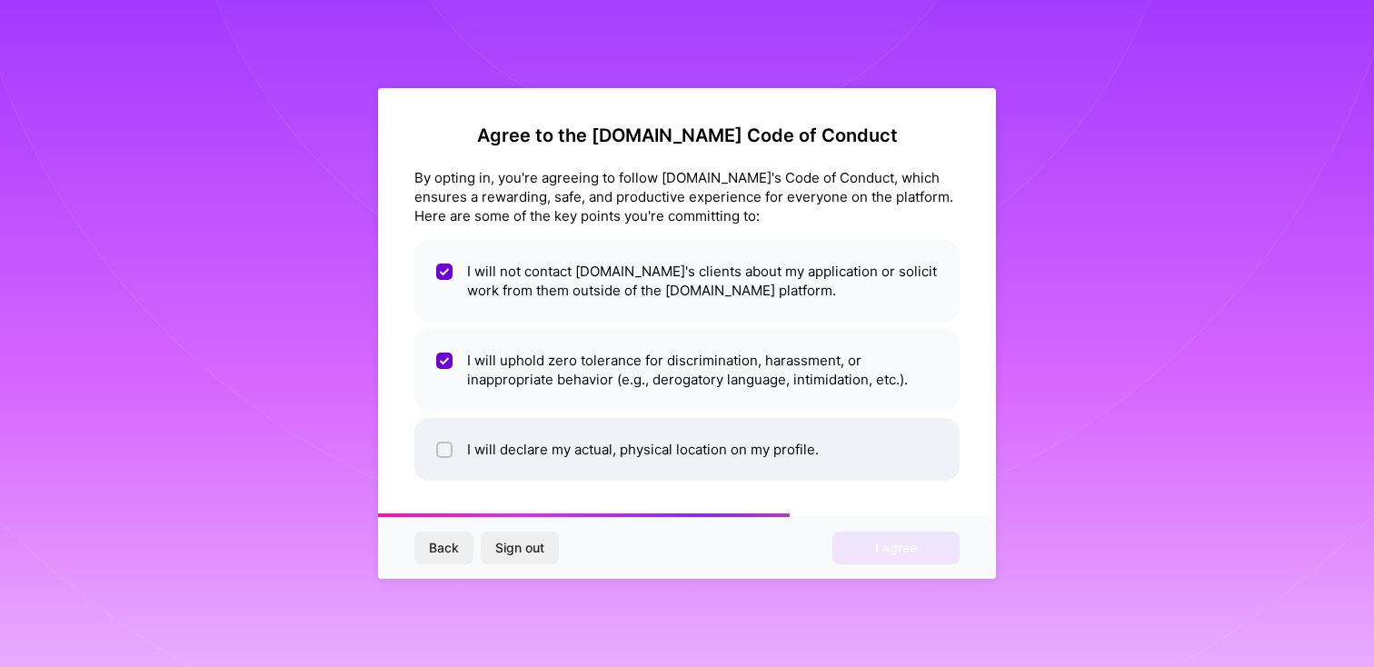
click at [623, 441] on li "I will declare my actual, physical location on my profile." at bounding box center [686, 449] width 545 height 63
checkbox input "true"
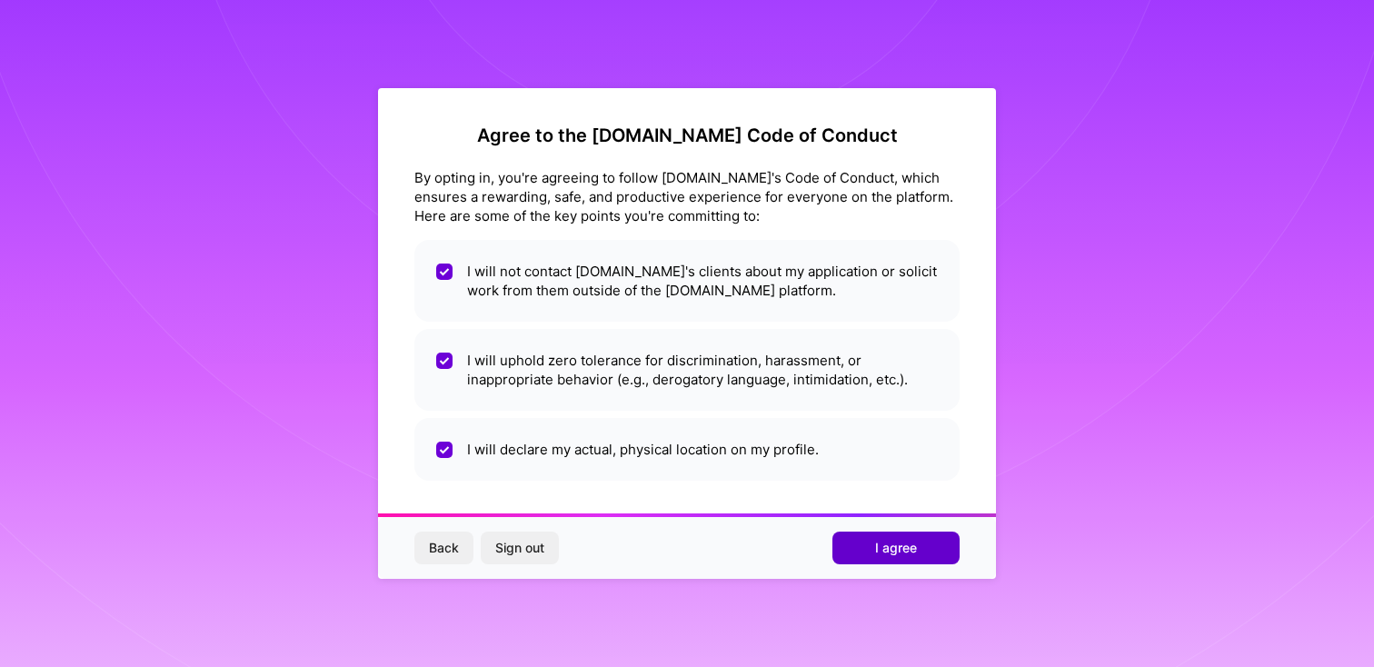
click at [892, 539] on span "I agree" at bounding box center [896, 548] width 42 height 18
